Goal: Information Seeking & Learning: Check status

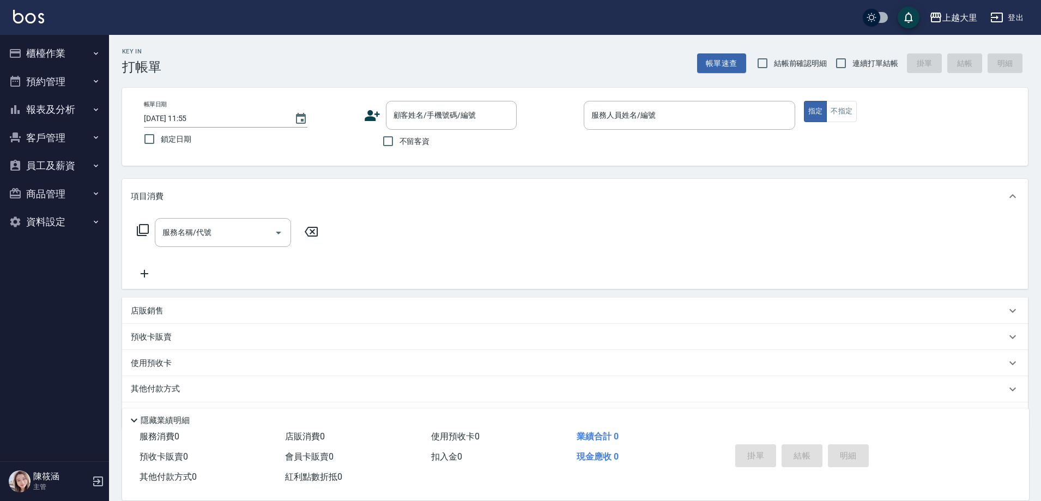
click at [48, 58] on button "櫃檯作業" at bounding box center [54, 53] width 100 height 28
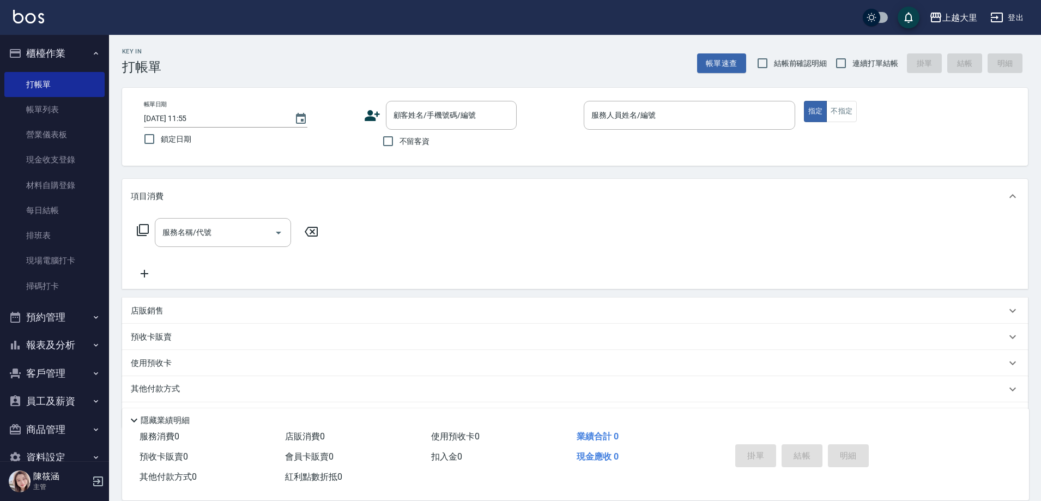
click at [47, 51] on button "櫃檯作業" at bounding box center [54, 53] width 100 height 28
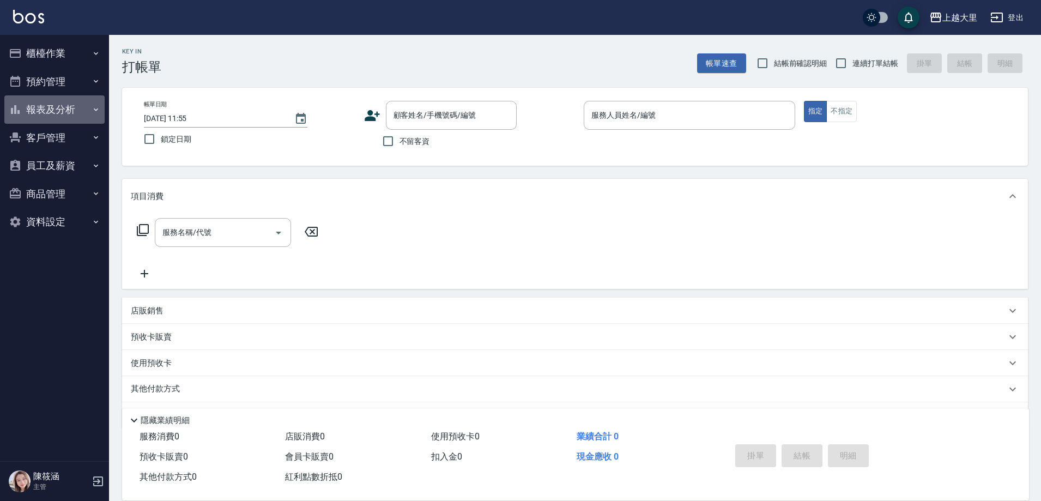
click at [32, 102] on button "報表及分析" at bounding box center [54, 109] width 100 height 28
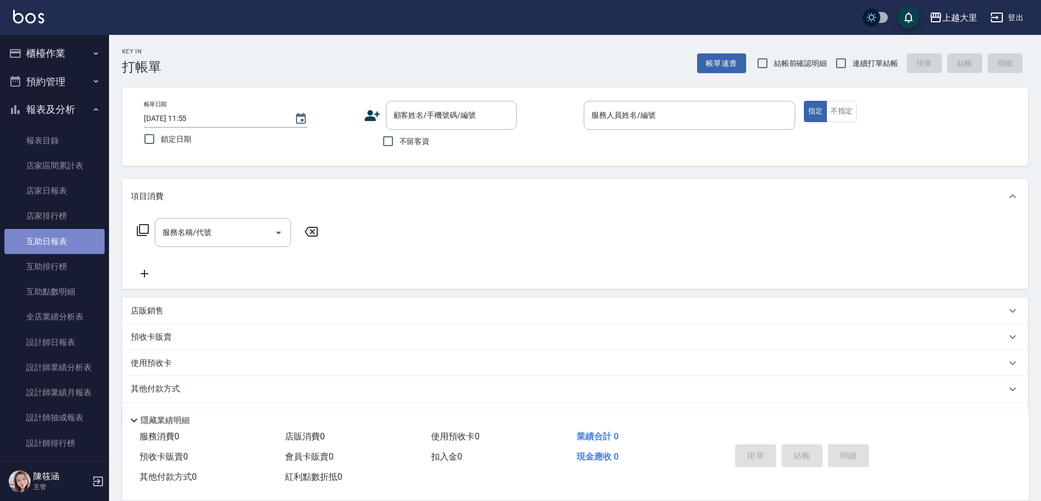
click at [70, 248] on link "互助日報表" at bounding box center [54, 241] width 100 height 25
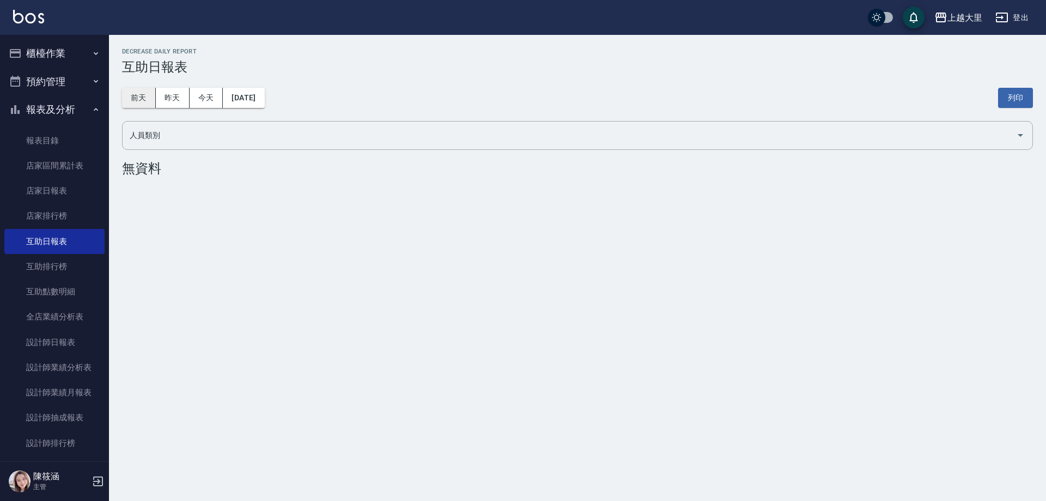
click at [139, 95] on button "前天" at bounding box center [139, 98] width 34 height 20
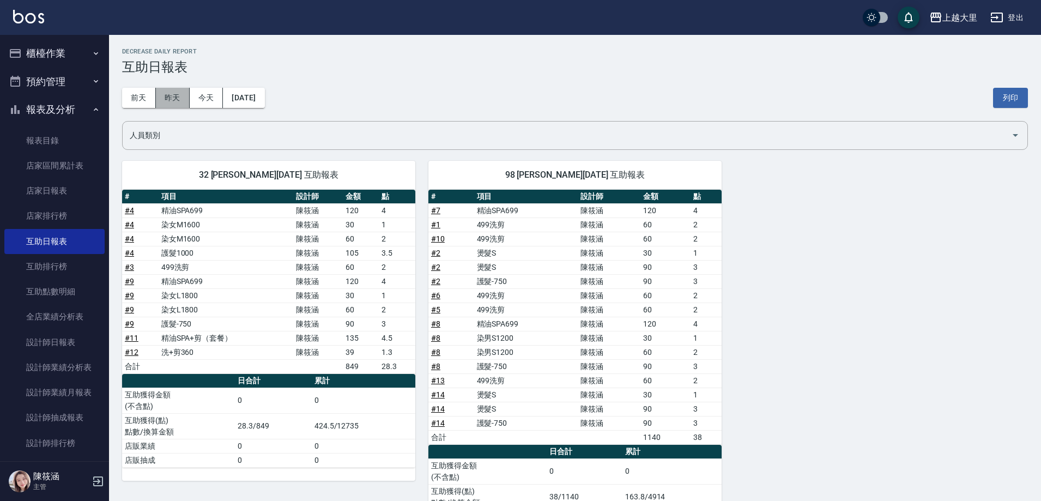
click at [166, 100] on button "昨天" at bounding box center [173, 98] width 34 height 20
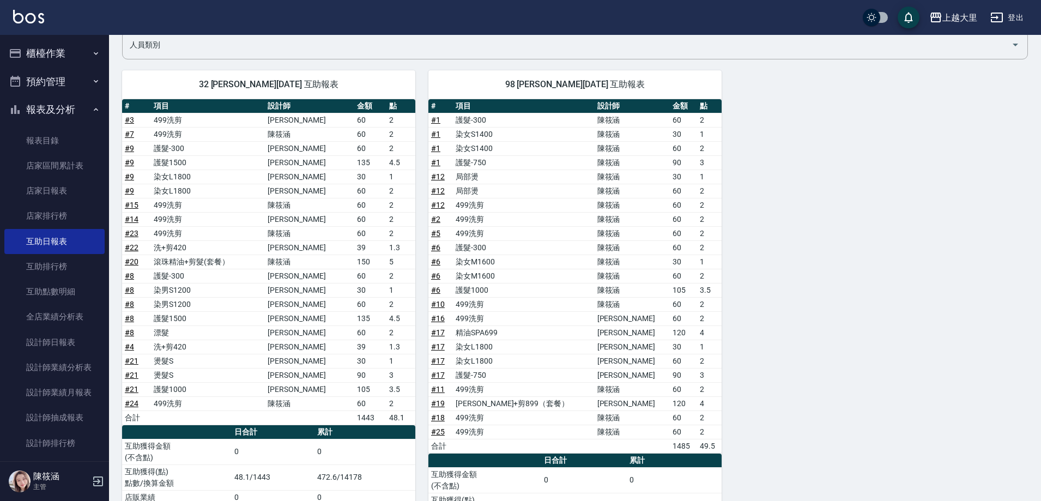
scroll to position [109, 0]
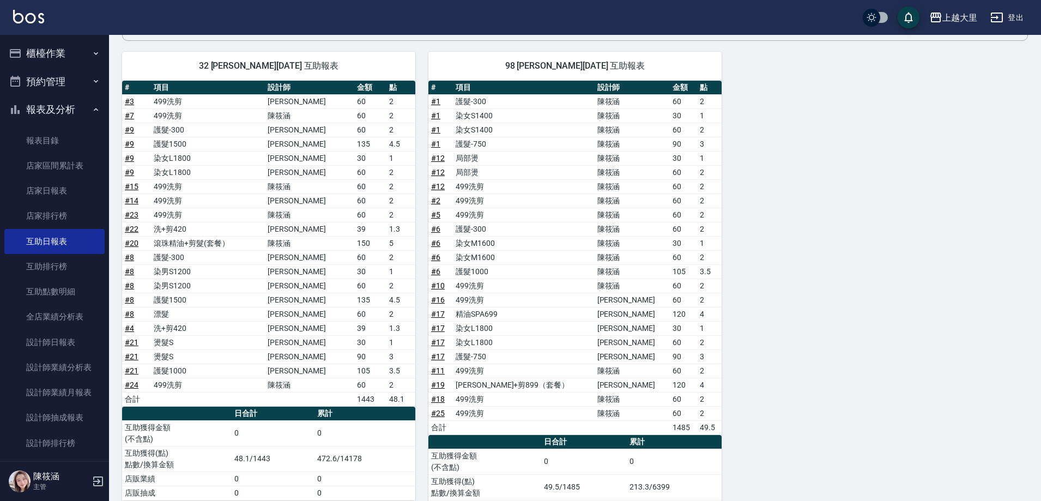
click at [132, 318] on link "# 8" at bounding box center [129, 313] width 9 height 9
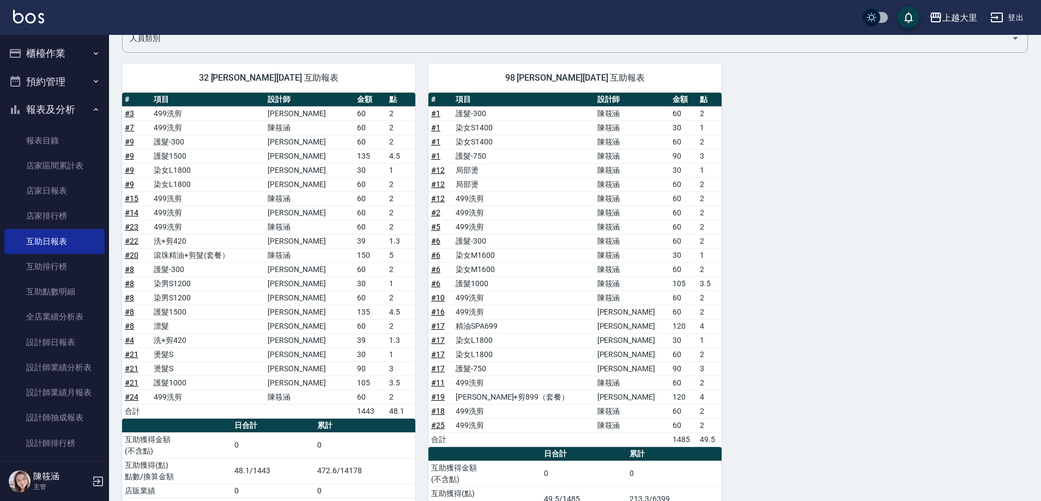
scroll to position [163, 0]
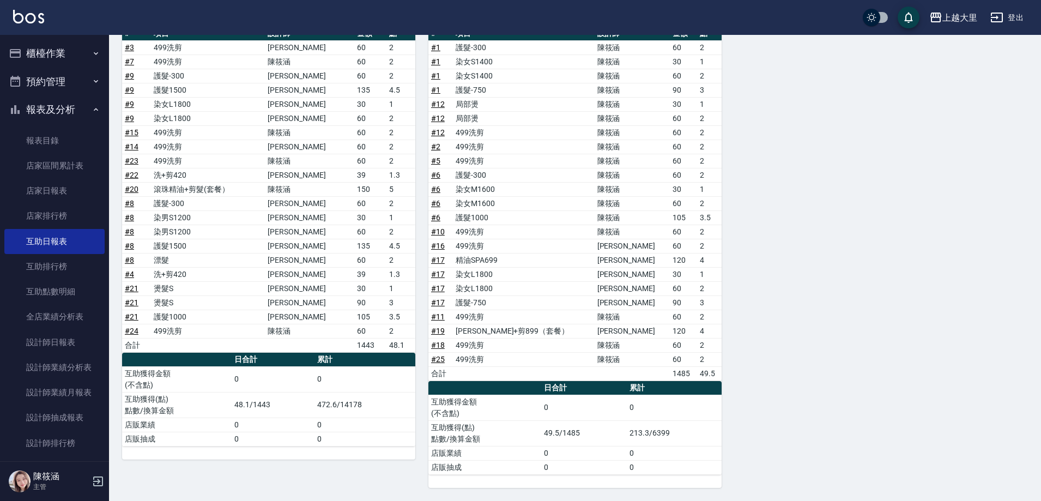
click at [126, 216] on link "# 8" at bounding box center [129, 217] width 9 height 9
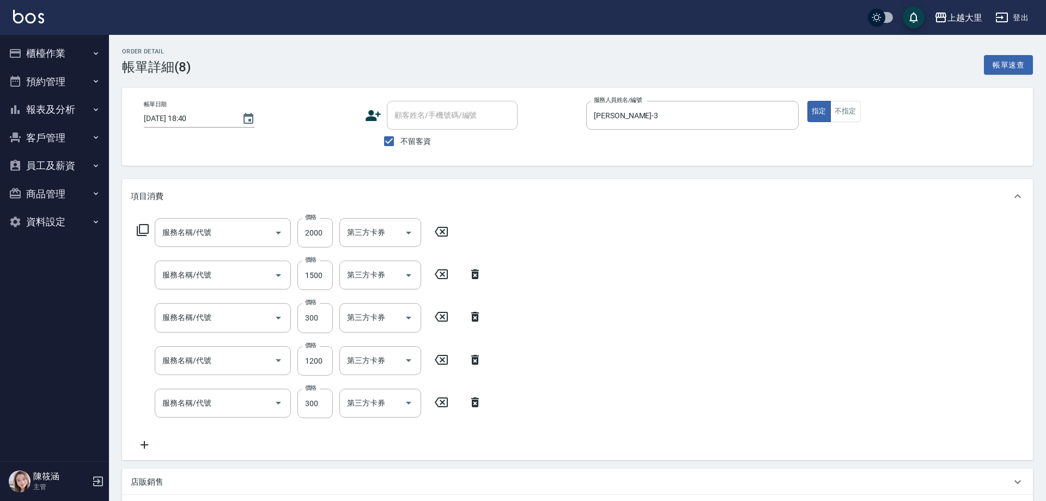
type input "[DATE] 18:40"
checkbox input "true"
type input "[PERSON_NAME]-3"
type input "儲值卡"
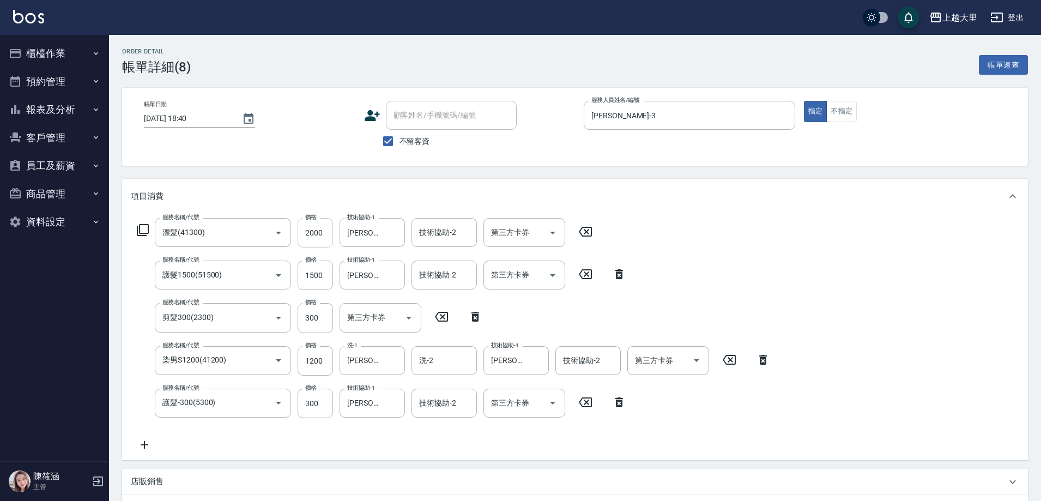
type input "漂髮(41300)"
type input "護髮1500(51500)"
type input "剪髮300(2300)"
type input "染男S1200(41200)"
type input "護髮-300(5300)"
